Goal: Task Accomplishment & Management: Use online tool/utility

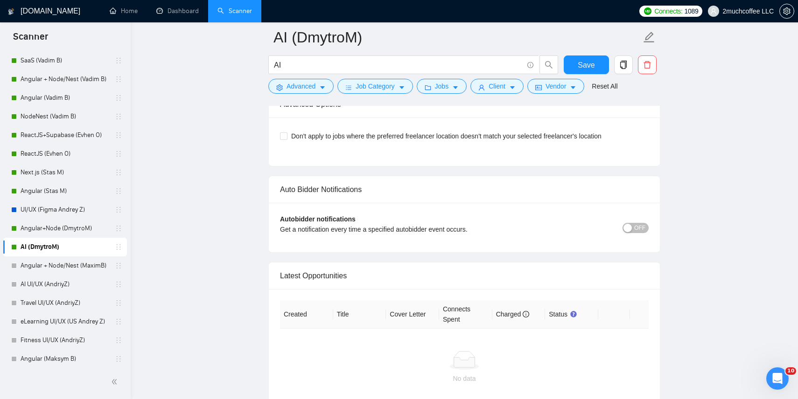
scroll to position [2032, 0]
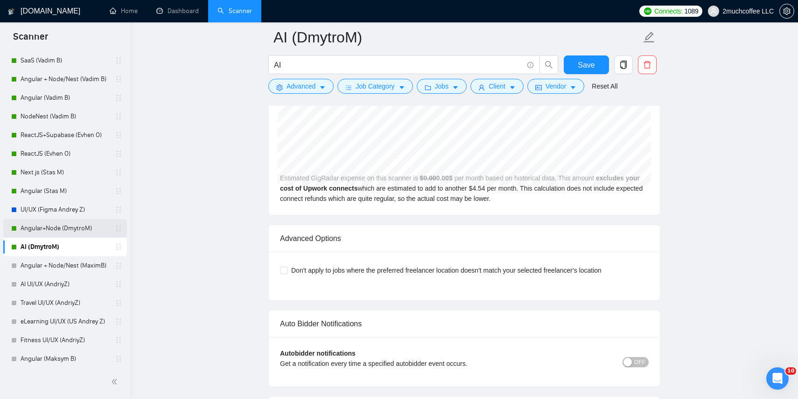
click at [82, 228] on link "Angular+Node (DmytroM)" at bounding box center [65, 228] width 89 height 19
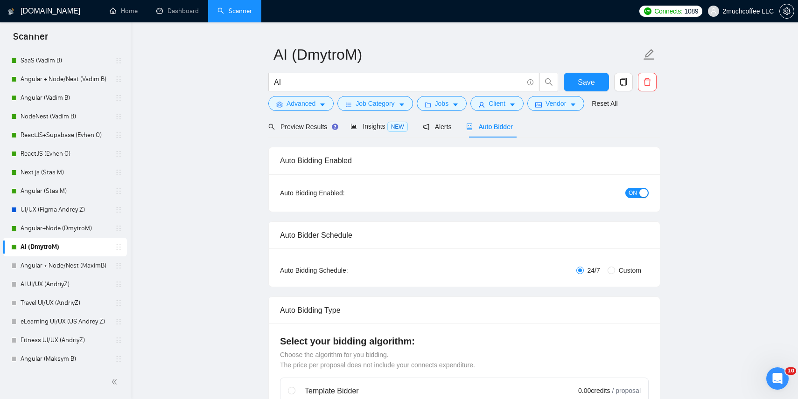
scroll to position [0, 0]
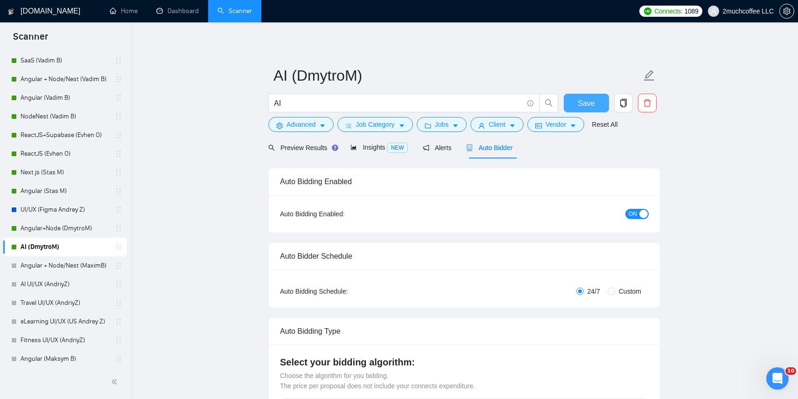
click at [600, 109] on button "Save" at bounding box center [586, 103] width 45 height 19
